Goal: Information Seeking & Learning: Learn about a topic

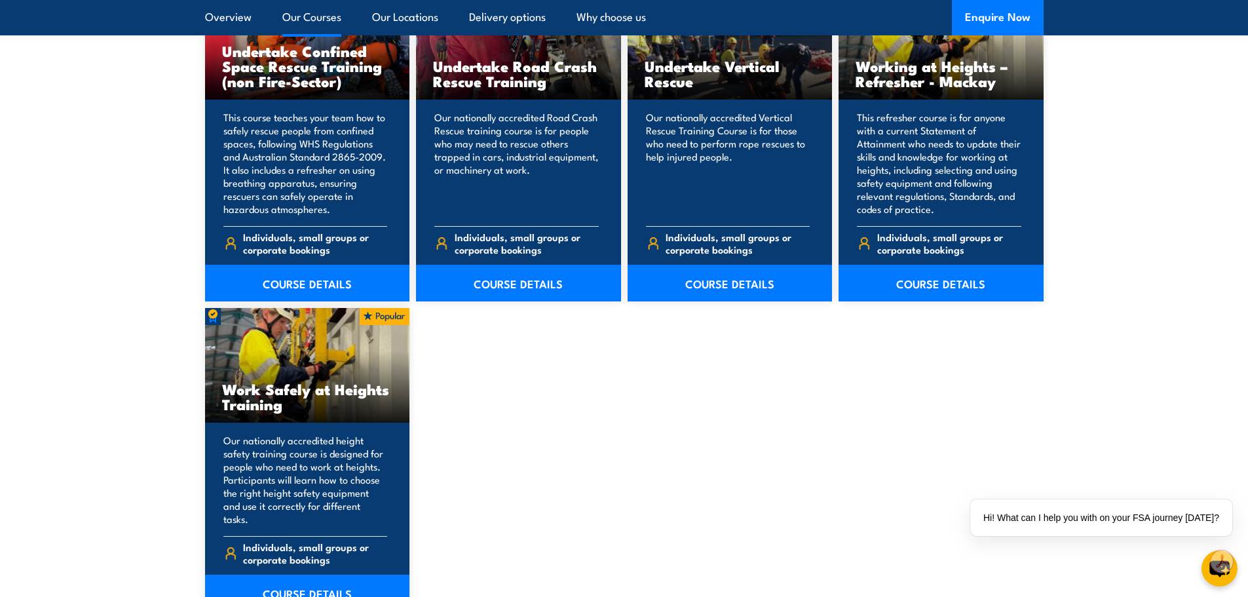
scroll to position [1507, 0]
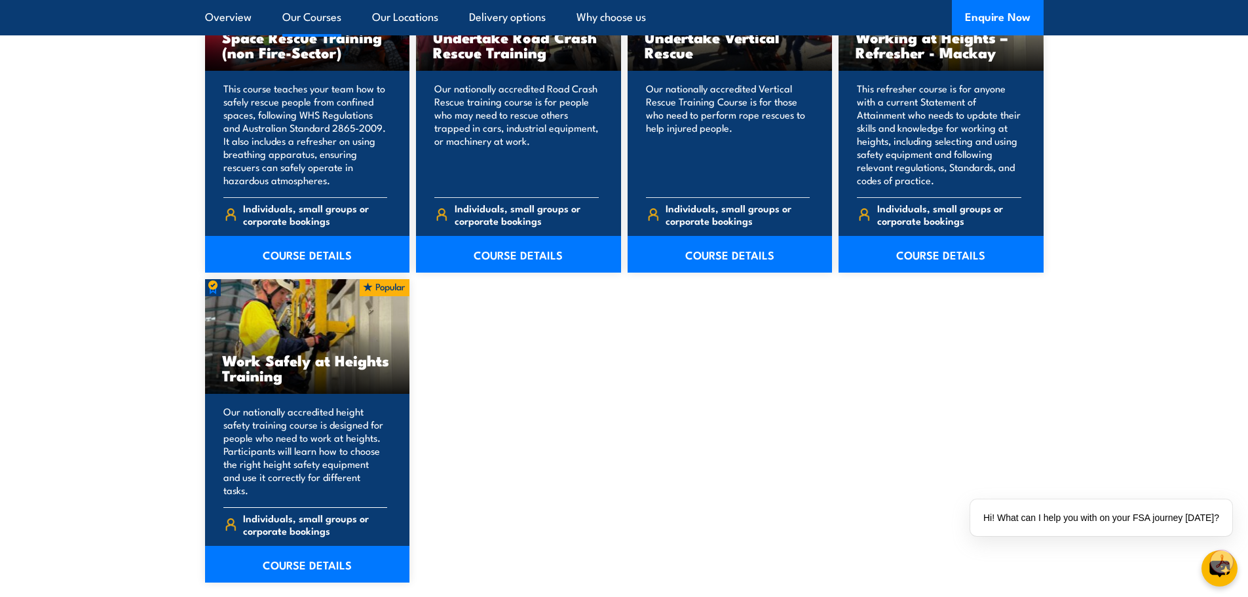
click at [255, 408] on p "Our nationally accredited height safety training course is designed for people …" at bounding box center [305, 451] width 164 height 92
click at [264, 362] on h3 "Work Safely at Heights Training" at bounding box center [307, 367] width 171 height 30
click at [292, 560] on link "COURSE DETAILS" at bounding box center [307, 564] width 205 height 37
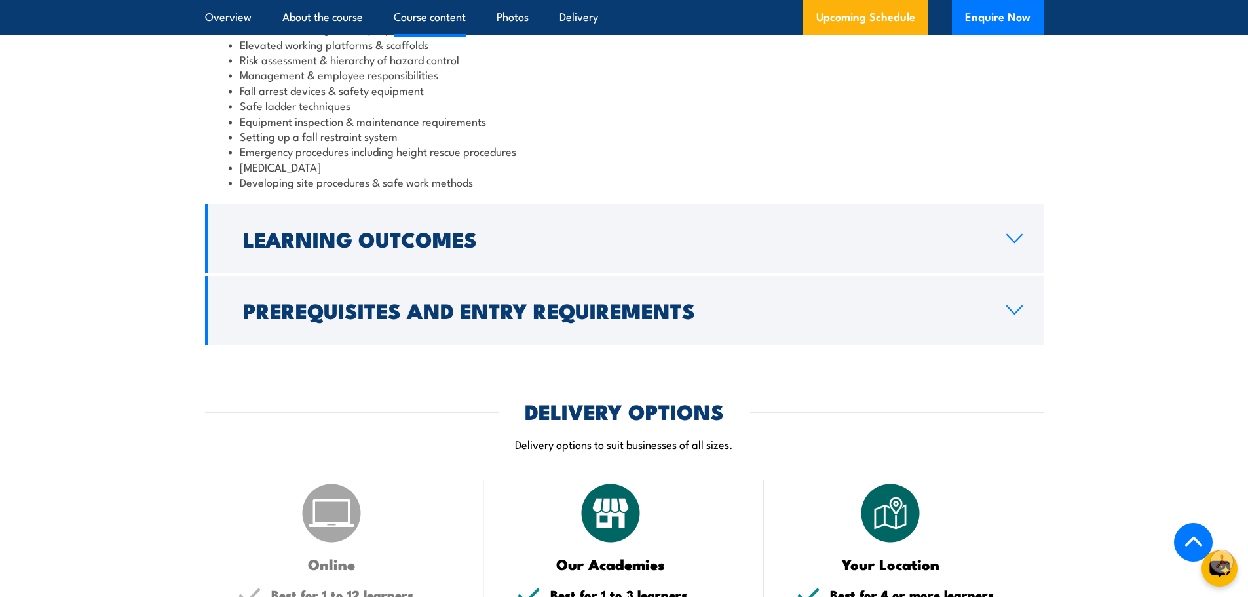
scroll to position [1179, 0]
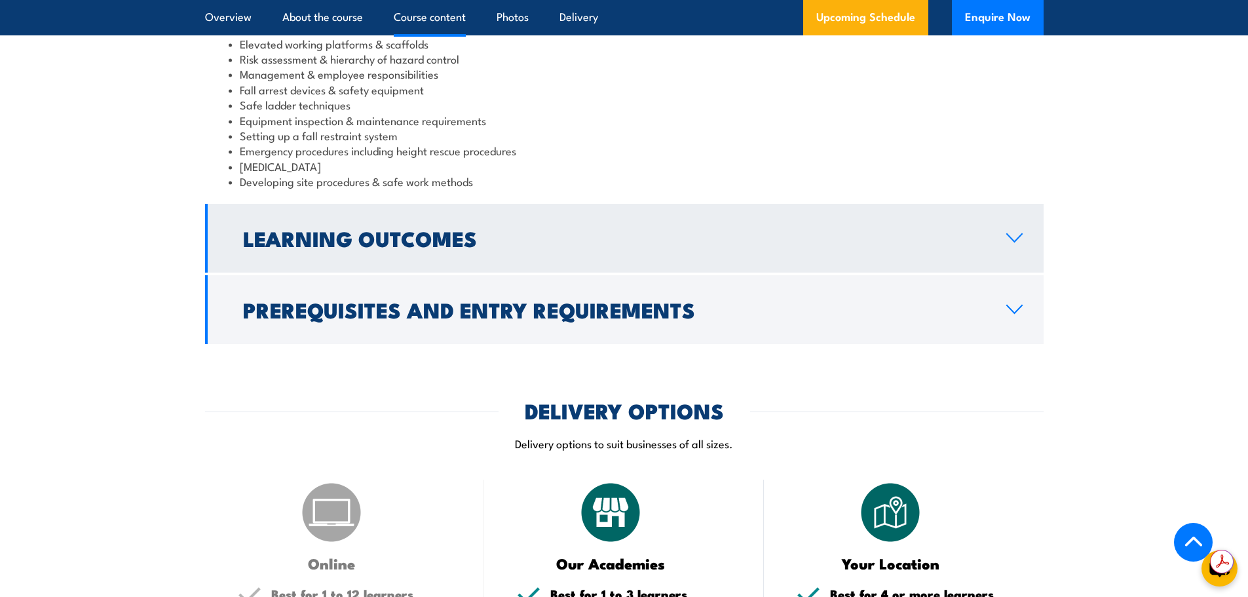
click at [1011, 239] on icon at bounding box center [1014, 238] width 15 height 8
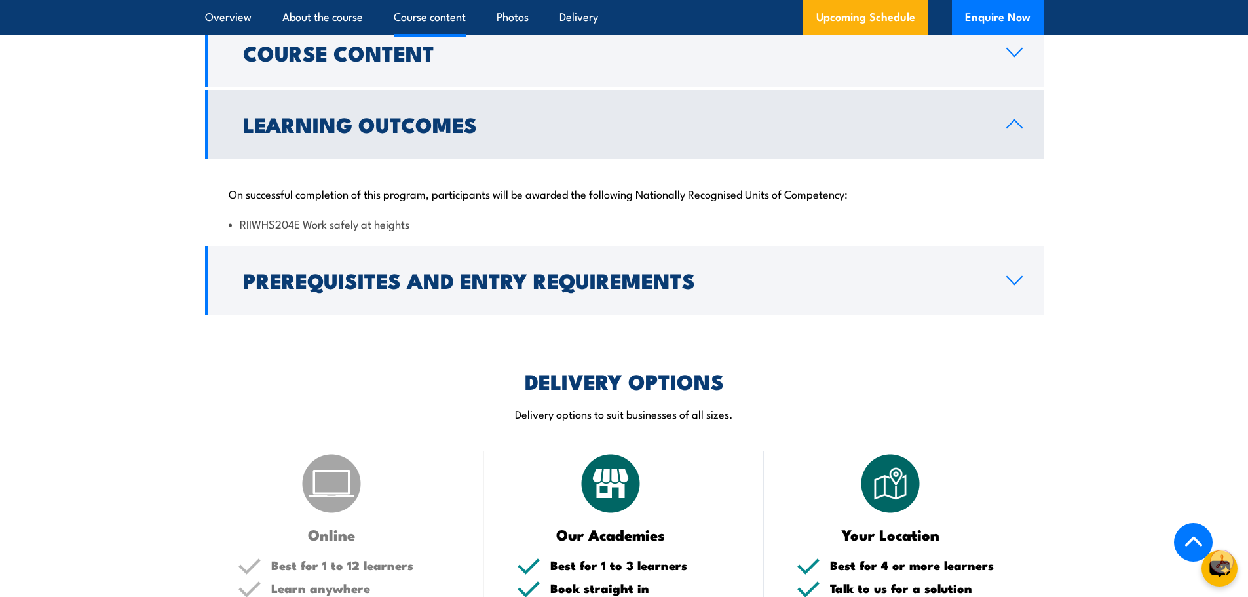
scroll to position [1046, 0]
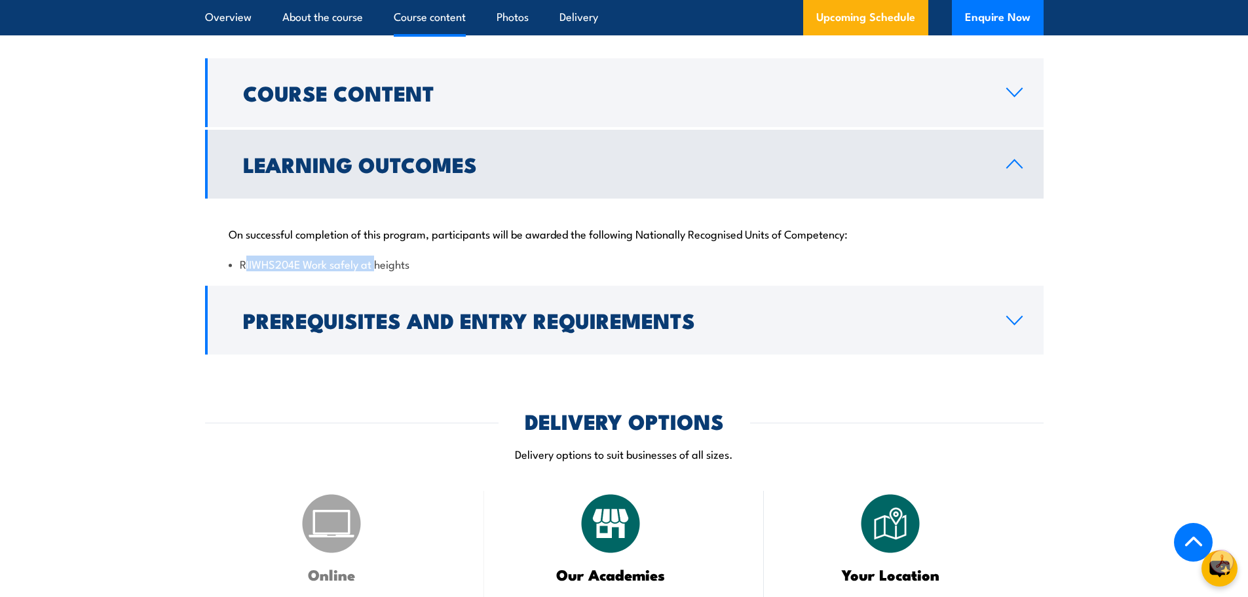
drag, startPoint x: 243, startPoint y: 263, endPoint x: 377, endPoint y: 255, distance: 134.5
click at [377, 255] on div "On successful completion of this program, participants will be awarded the foll…" at bounding box center [624, 241] width 839 height 85
click at [256, 265] on li "RIIWHS204E Work safely at heights" at bounding box center [624, 263] width 791 height 15
drag, startPoint x: 240, startPoint y: 265, endPoint x: 419, endPoint y: 259, distance: 178.3
click at [419, 259] on li "RIIWHS204E Work safely at heights" at bounding box center [624, 263] width 791 height 15
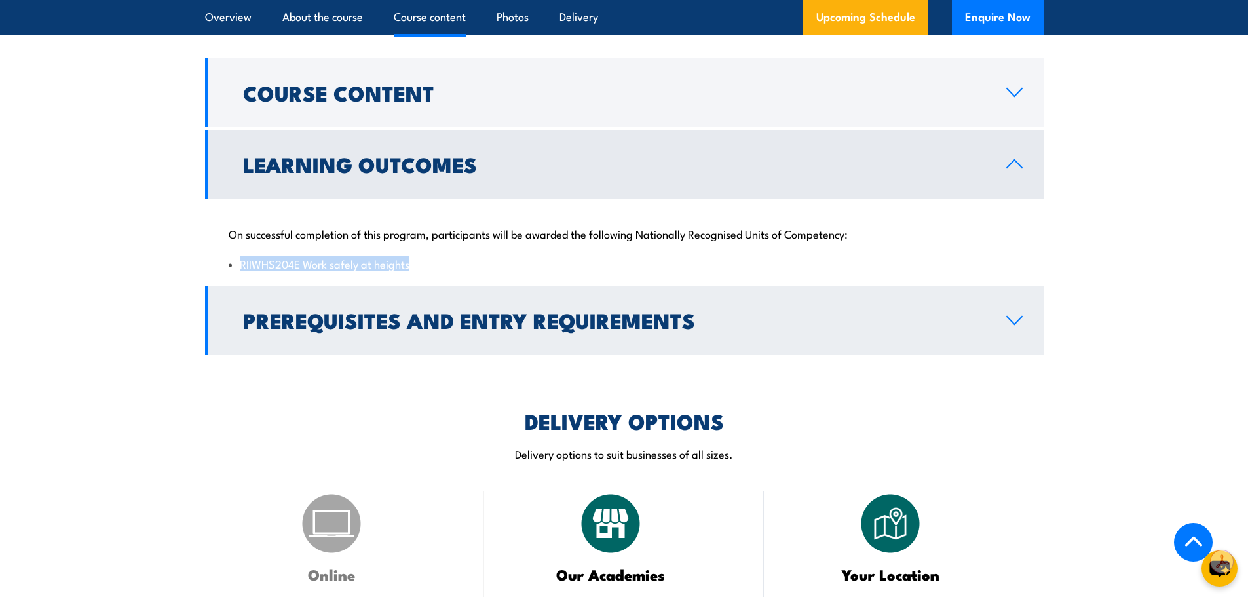
copy li "RIIWHS204E Work safely at heights"
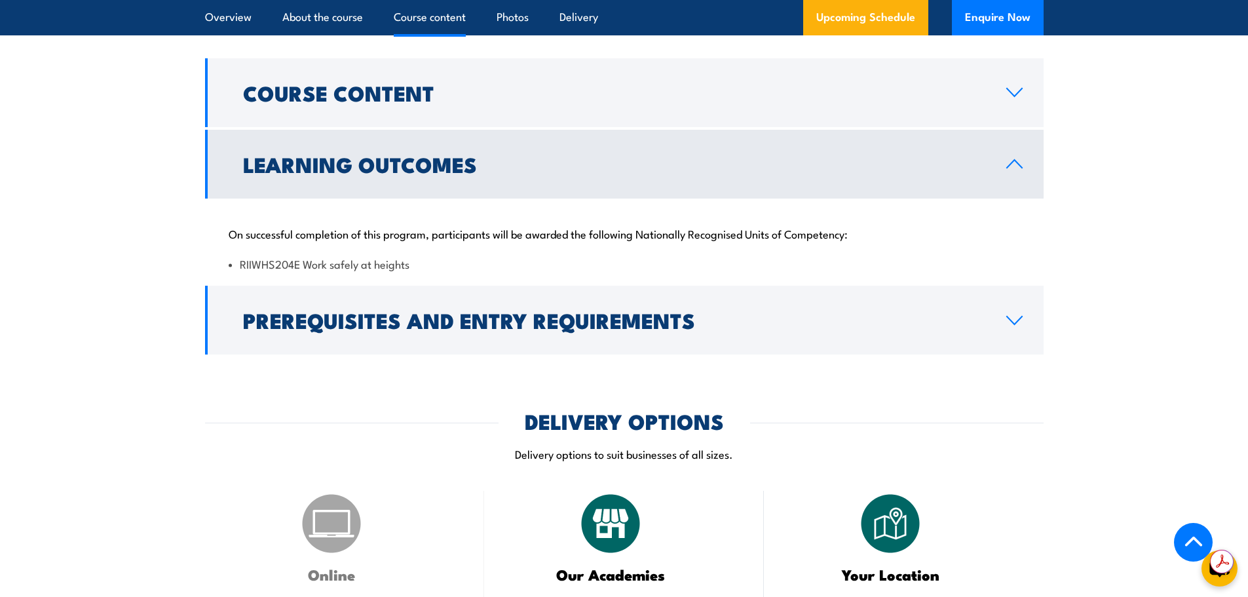
drag, startPoint x: 1101, startPoint y: 232, endPoint x: 1092, endPoint y: 238, distance: 10.4
click at [1101, 233] on section "Course Content WHS legislation, height safety regulations, codes of practice & …" at bounding box center [624, 206] width 1248 height 296
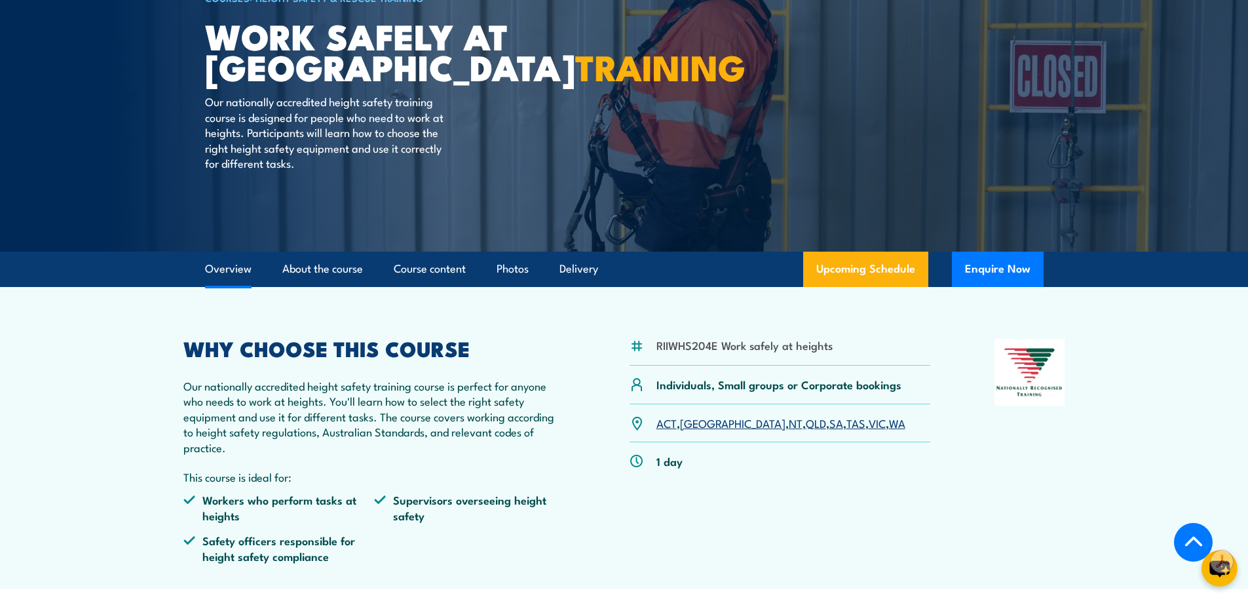
scroll to position [0, 0]
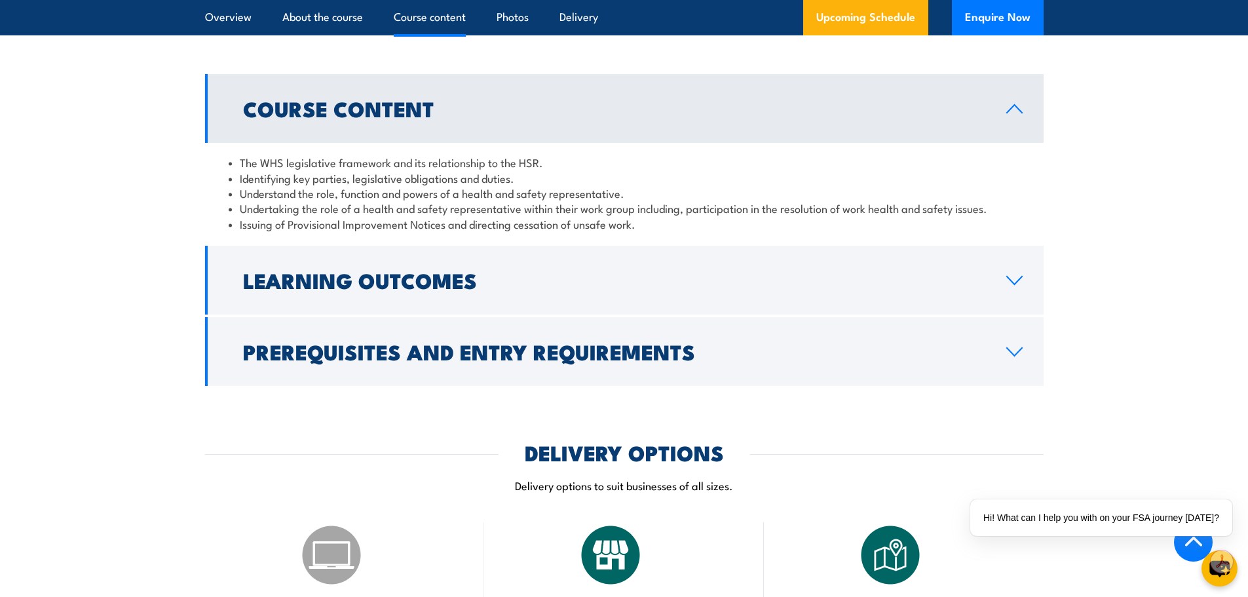
scroll to position [1376, 0]
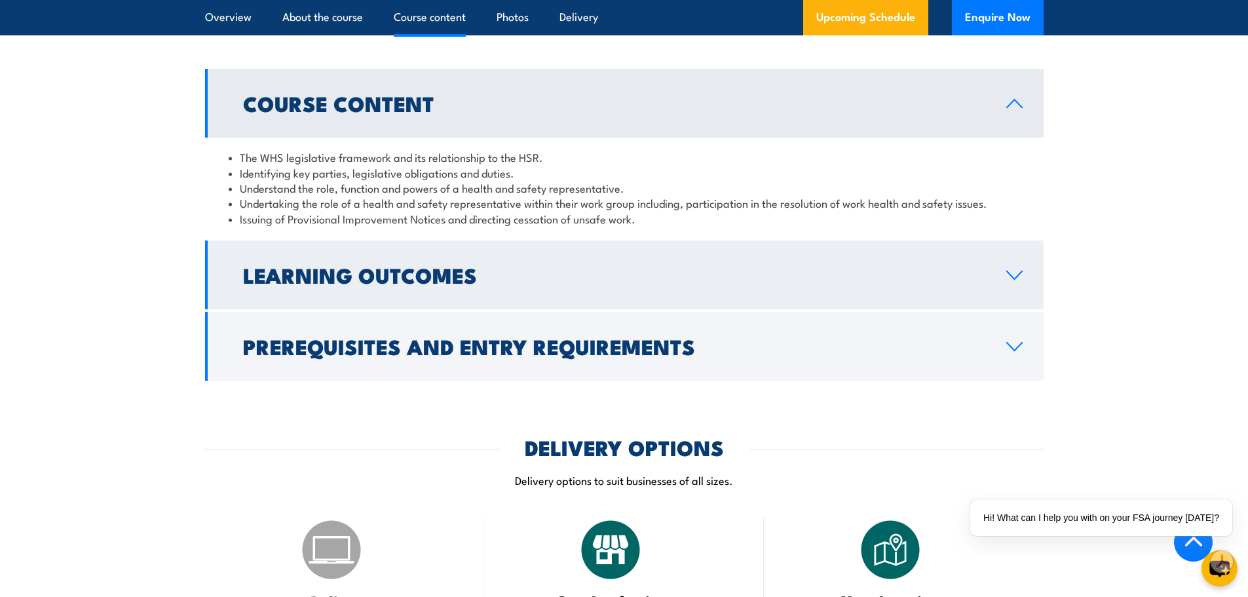
click at [569, 275] on link "Learning Outcomes" at bounding box center [624, 274] width 839 height 69
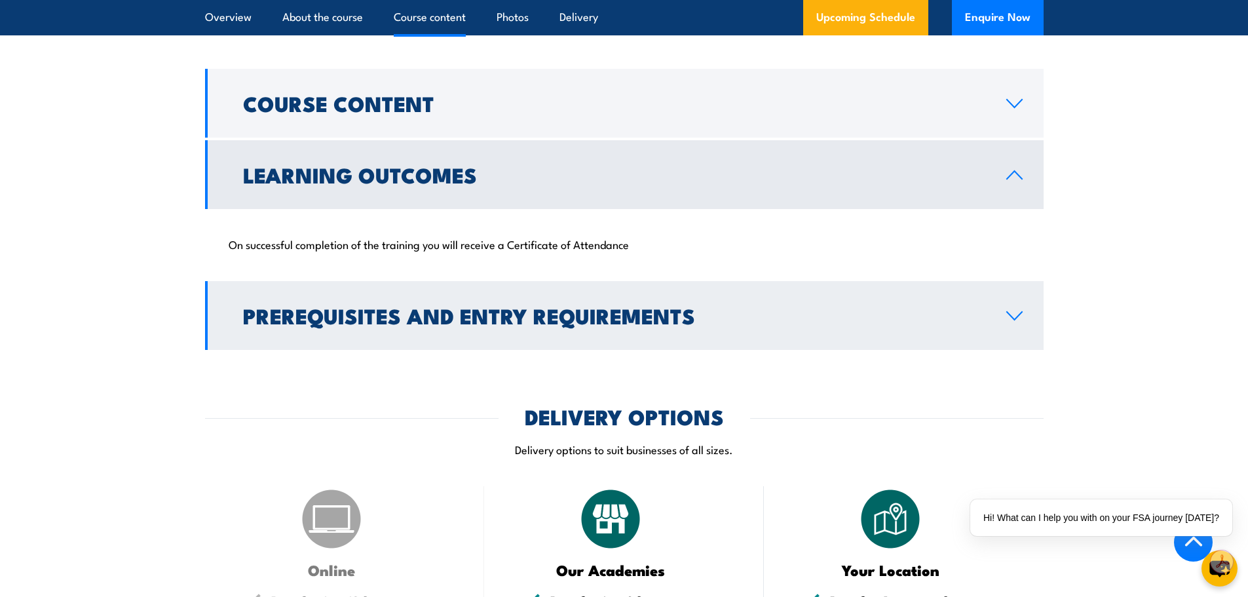
click at [645, 322] on h2 "Prerequisites and Entry Requirements" at bounding box center [614, 315] width 742 height 18
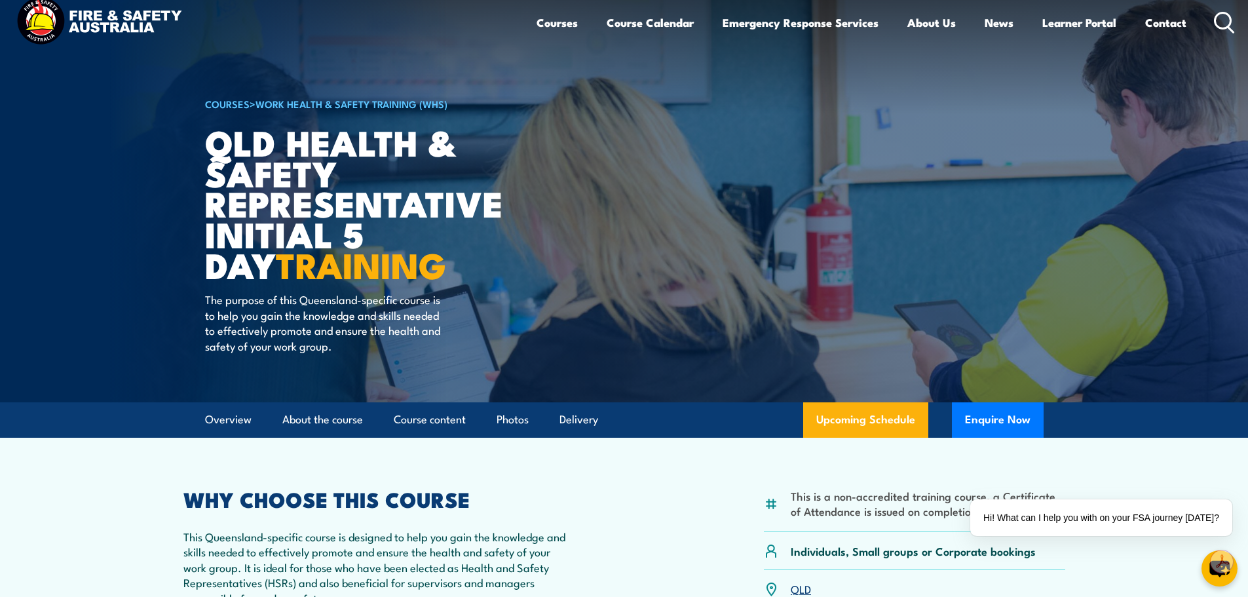
scroll to position [0, 0]
